Goal: Task Accomplishment & Management: Manage account settings

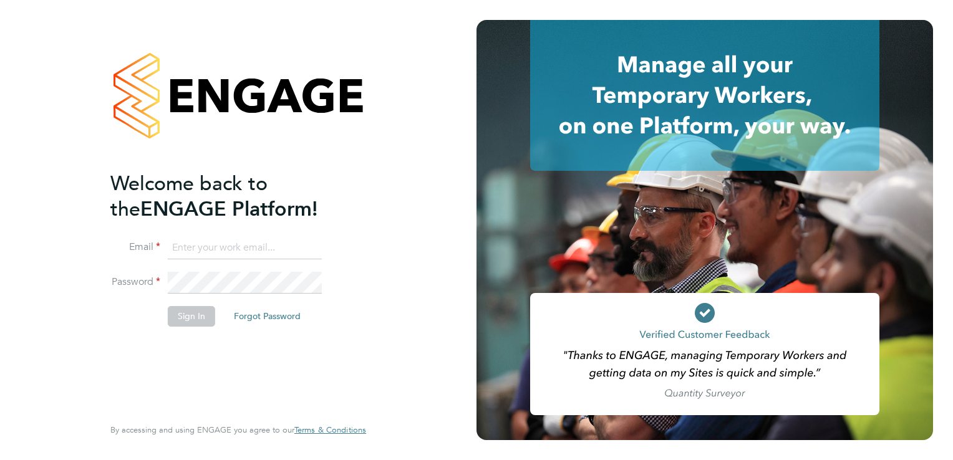
type input "[PERSON_NAME][EMAIL_ADDRESS][PERSON_NAME][DOMAIN_NAME]"
click at [190, 318] on button "Sign In" at bounding box center [191, 316] width 47 height 20
